Goal: Transaction & Acquisition: Subscribe to service/newsletter

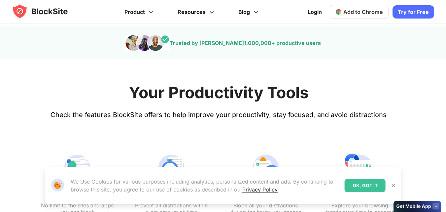
click at [396, 182] on button at bounding box center [394, 185] width 9 height 9
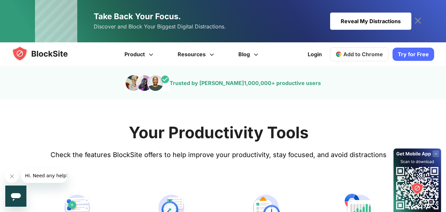
click at [395, 51] on link "Try for Free" at bounding box center [414, 54] width 42 height 13
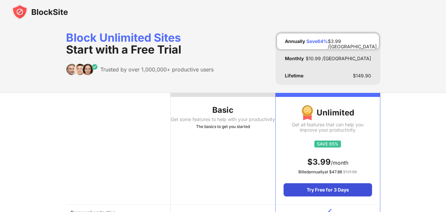
click at [344, 186] on div "Try Free for 3 Days" at bounding box center [328, 189] width 88 height 13
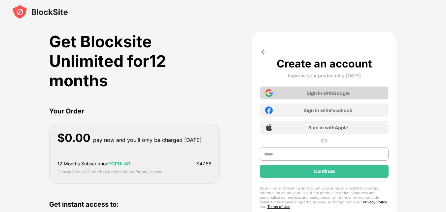
click at [337, 93] on div "Sign in with Google" at bounding box center [328, 93] width 43 height 6
